Goal: Navigation & Orientation: Understand site structure

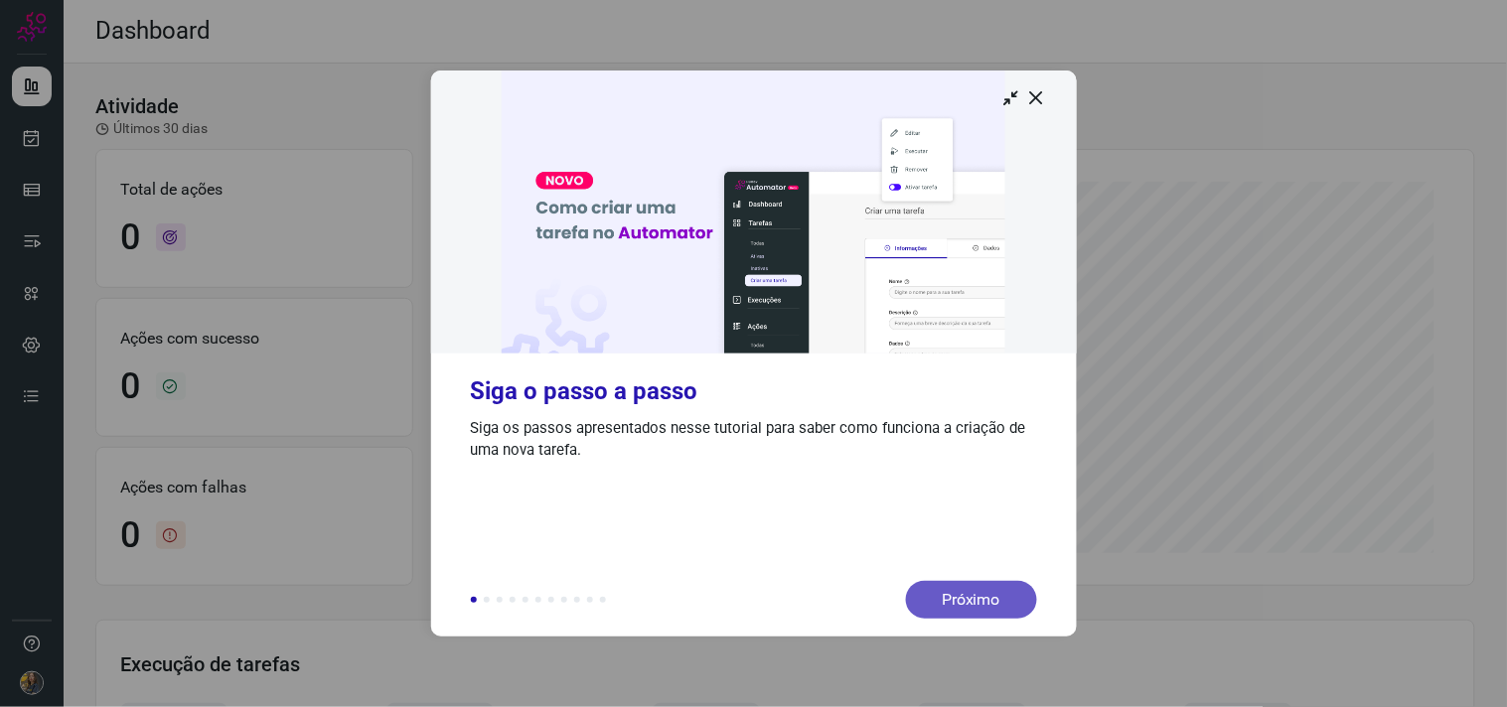
click at [974, 581] on div "Próximo" at bounding box center [971, 600] width 131 height 38
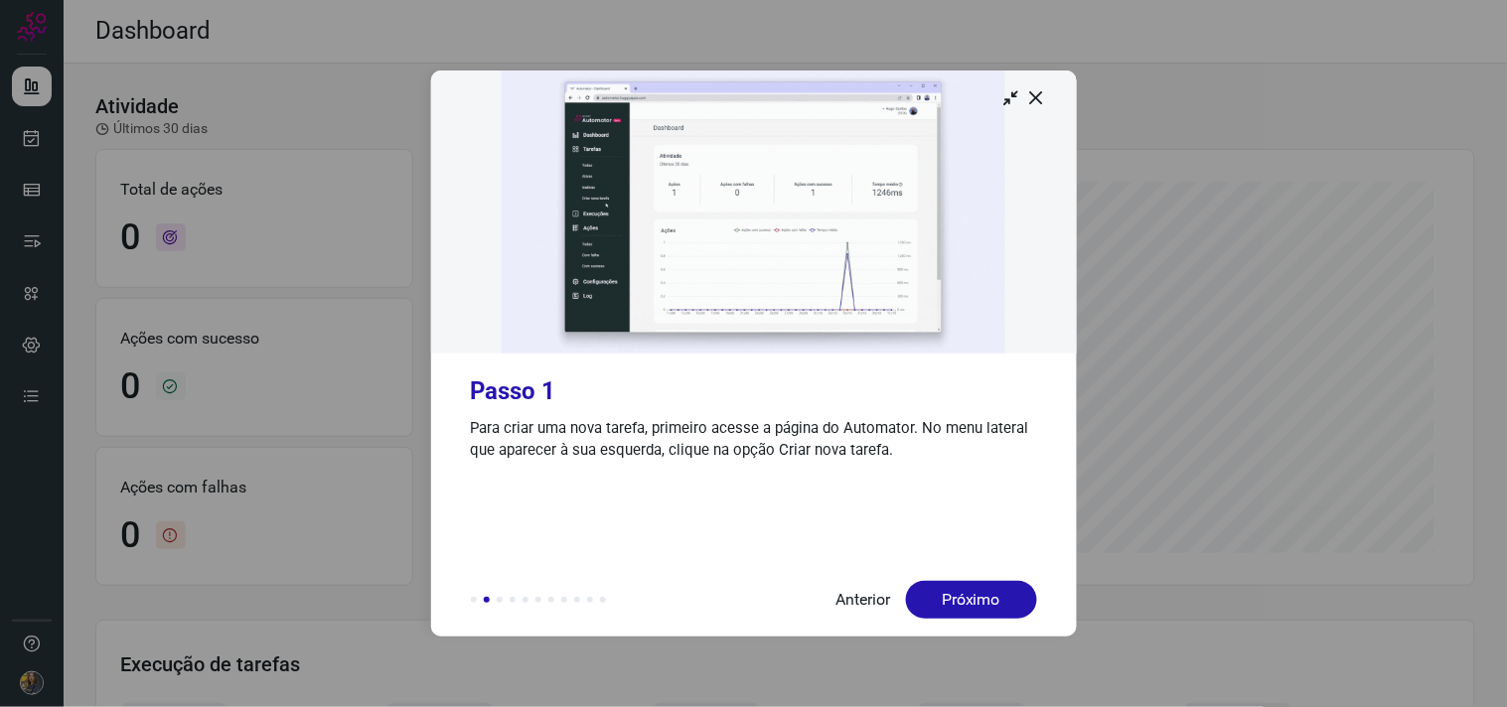
click at [974, 581] on div "Próximo" at bounding box center [971, 600] width 131 height 38
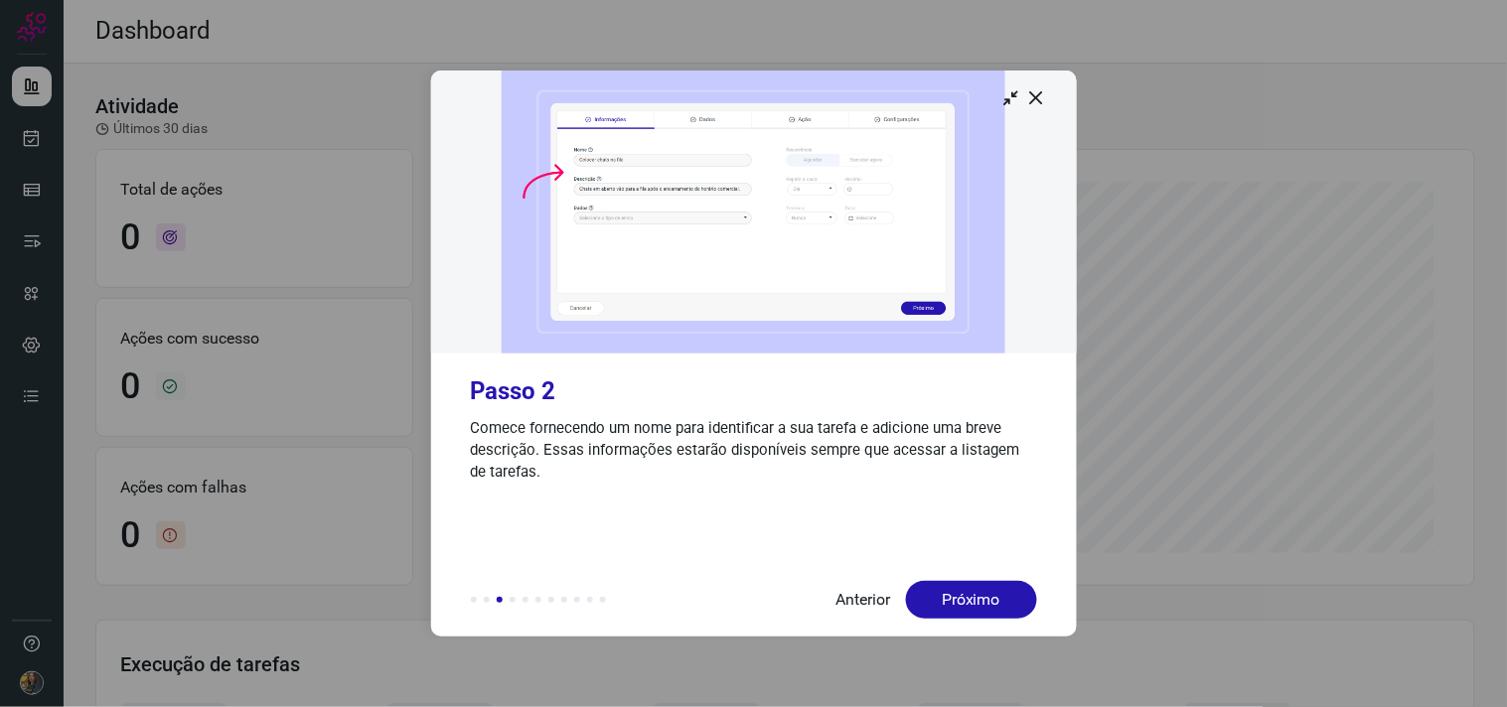
click at [974, 581] on div "Próximo" at bounding box center [971, 600] width 131 height 38
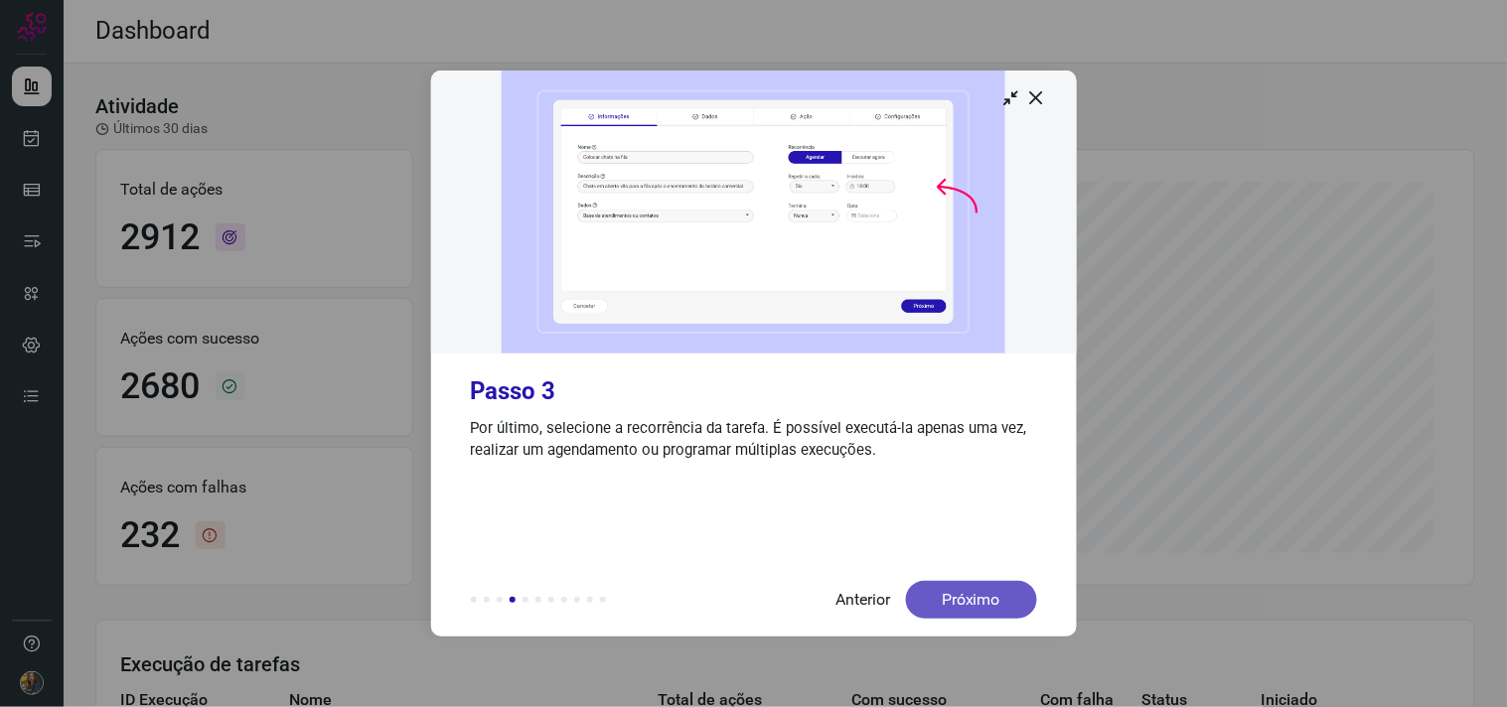
click at [971, 596] on div "Próximo" at bounding box center [971, 600] width 131 height 38
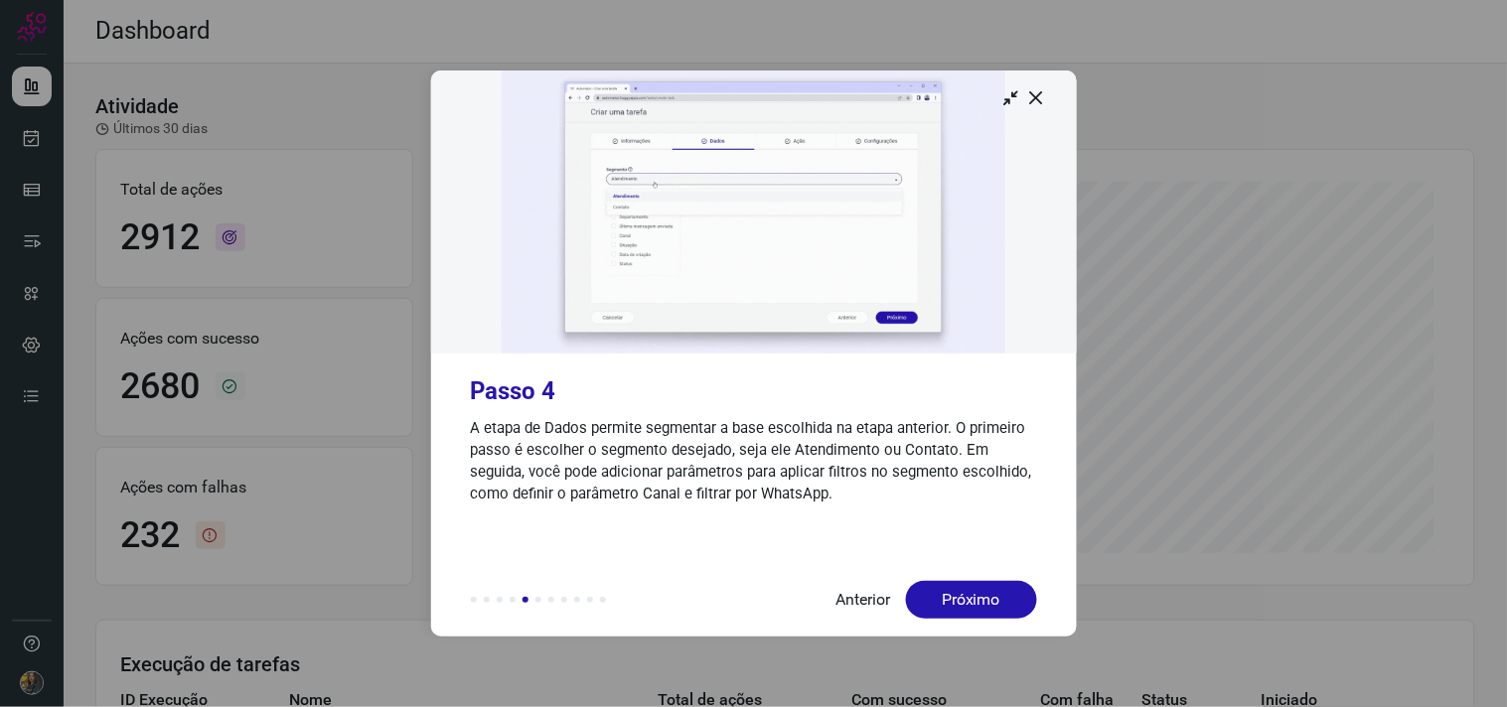
click at [971, 596] on div "Próximo" at bounding box center [971, 600] width 131 height 38
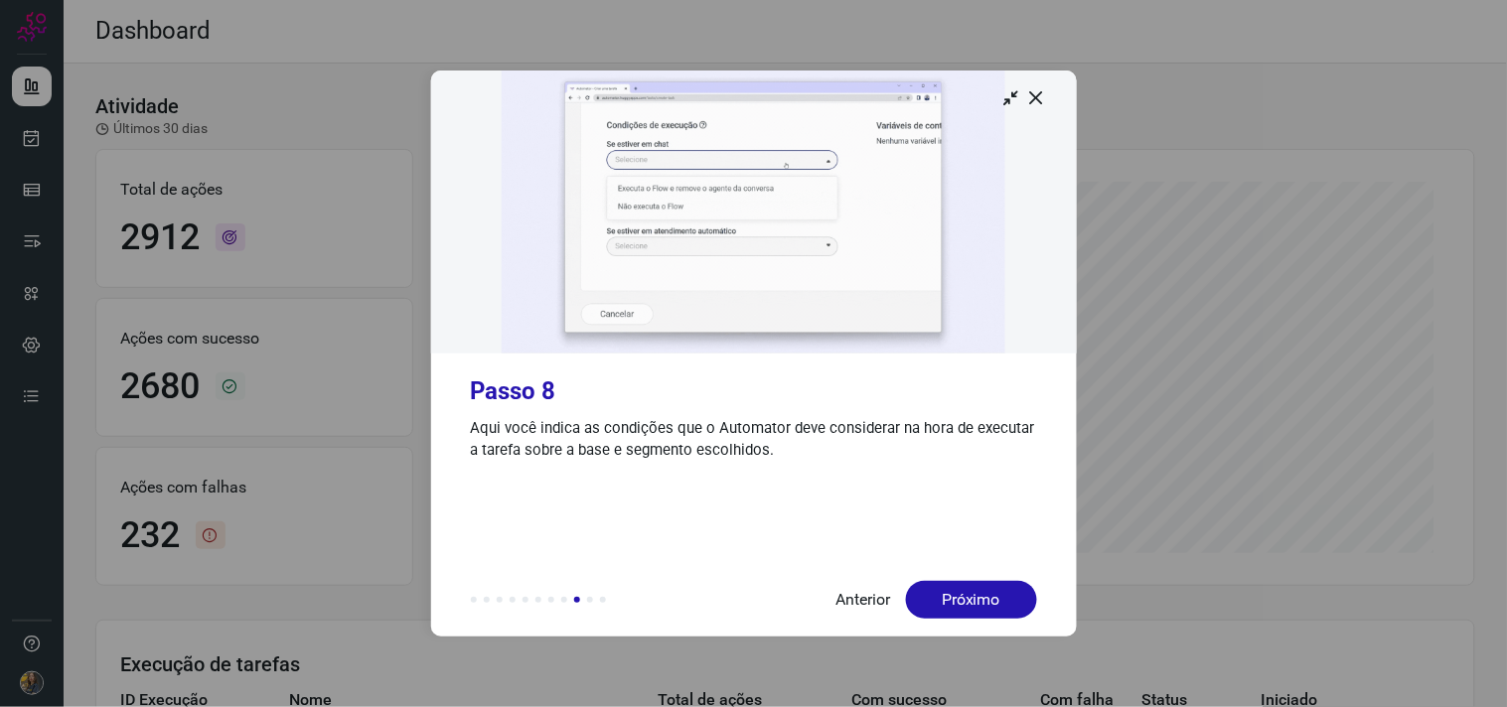
click at [971, 596] on div "Próximo" at bounding box center [971, 600] width 131 height 38
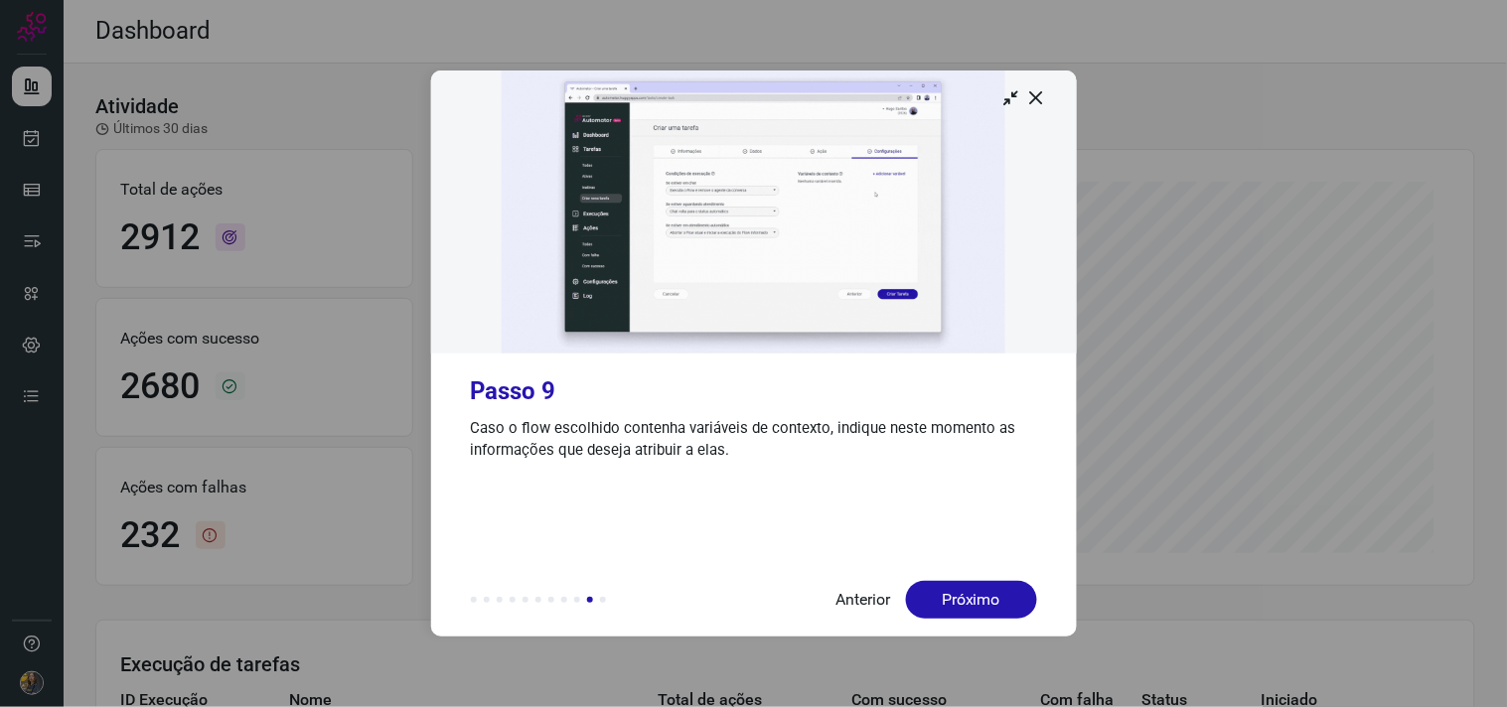
click at [971, 596] on div "Próximo" at bounding box center [971, 600] width 131 height 38
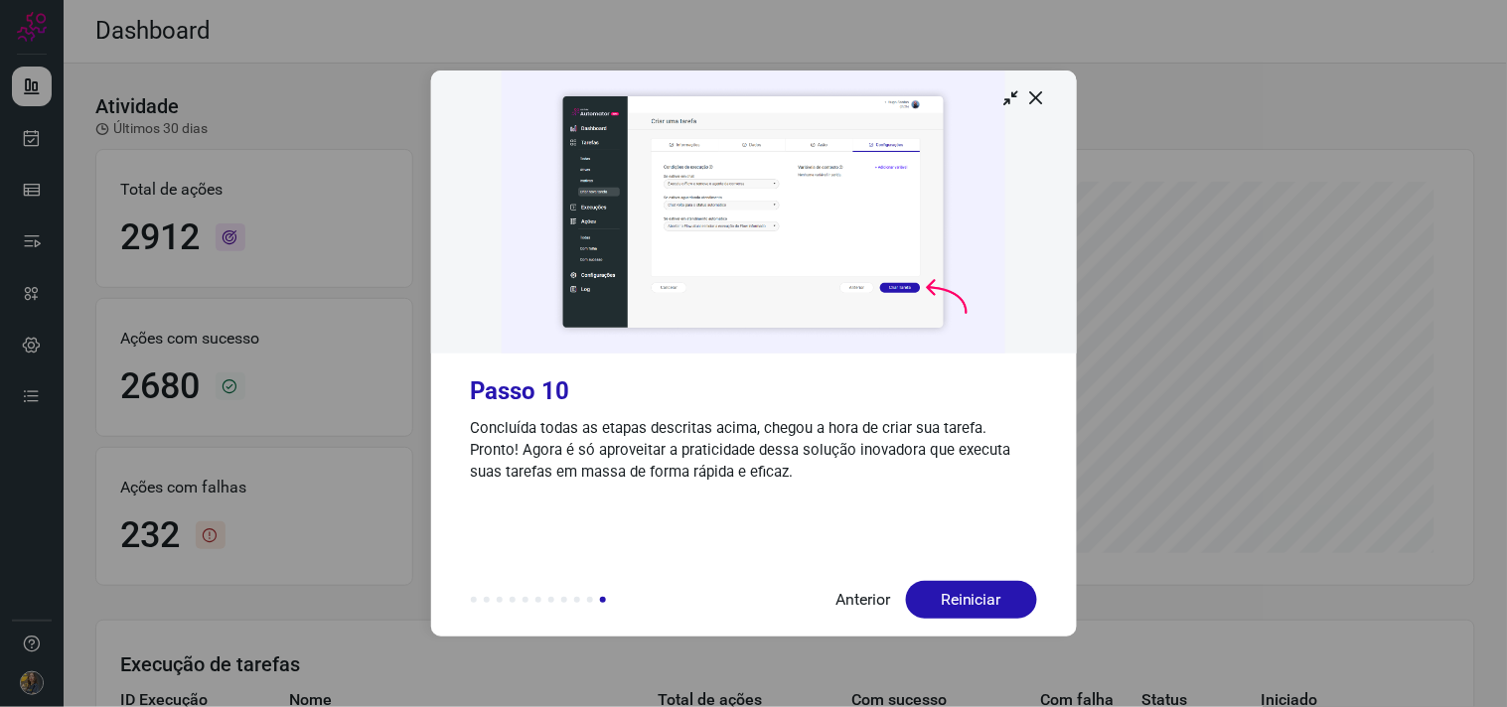
click at [971, 596] on div "Reiniciar" at bounding box center [971, 600] width 131 height 38
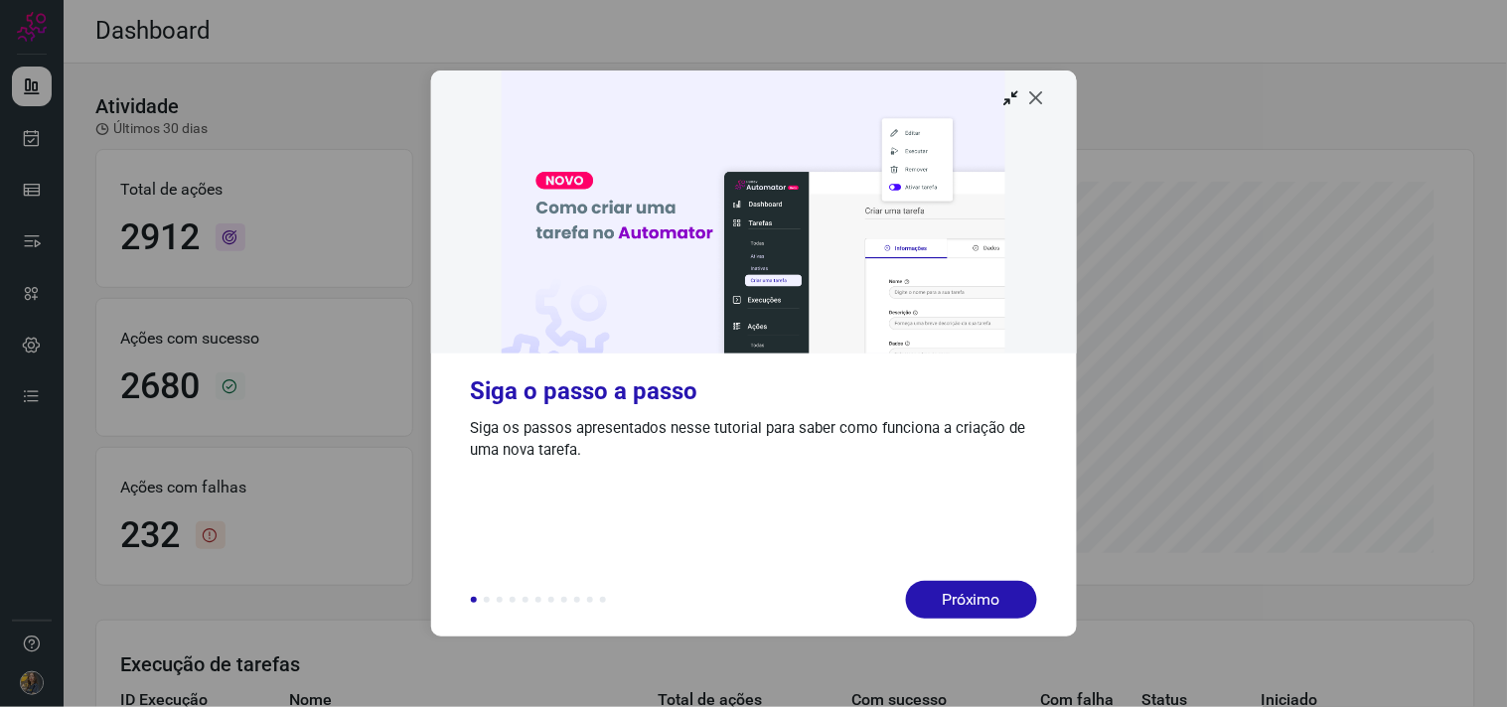
click at [1040, 101] on icon at bounding box center [1037, 97] width 20 height 20
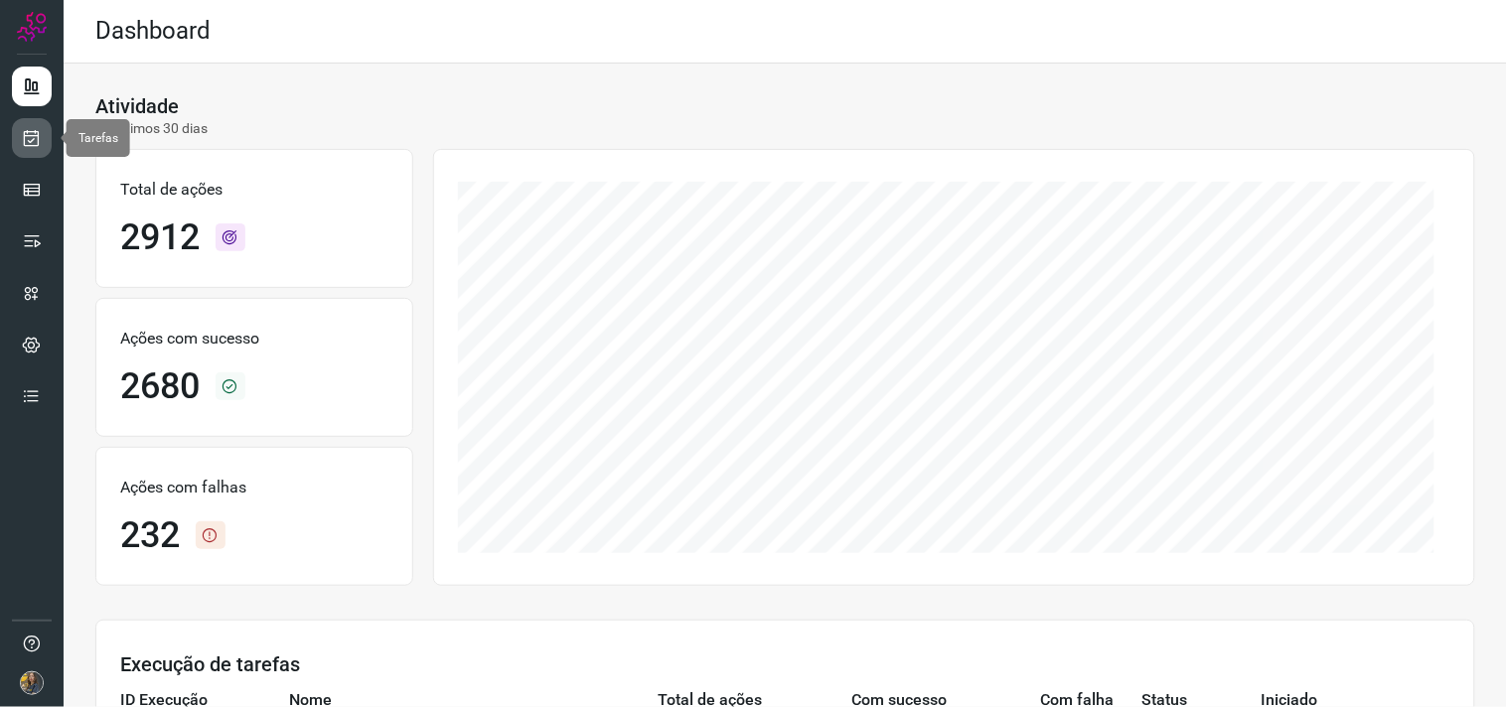
click at [37, 146] on icon at bounding box center [32, 138] width 21 height 20
